Goal: Navigation & Orientation: Find specific page/section

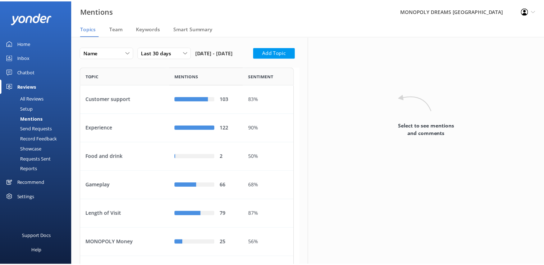
scroll to position [386, 210]
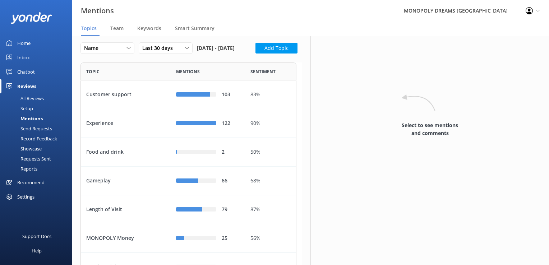
click at [18, 47] on div "Home" at bounding box center [23, 43] width 13 height 14
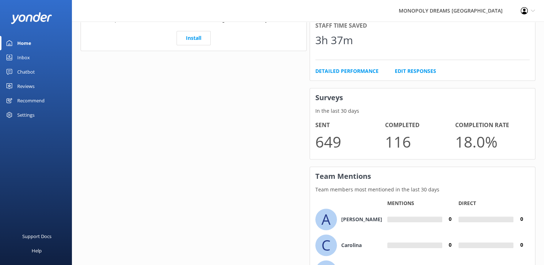
scroll to position [501, 0]
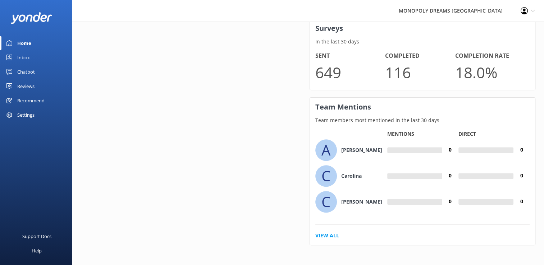
click at [328, 238] on link "View All" at bounding box center [327, 236] width 24 height 8
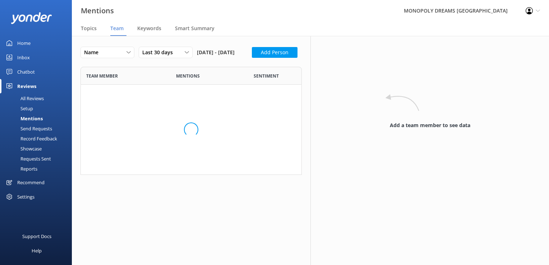
scroll to position [300, 210]
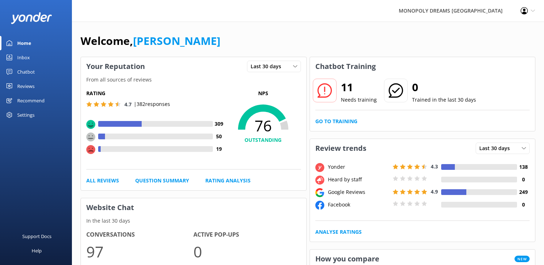
scroll to position [269, 0]
